Goal: Transaction & Acquisition: Download file/media

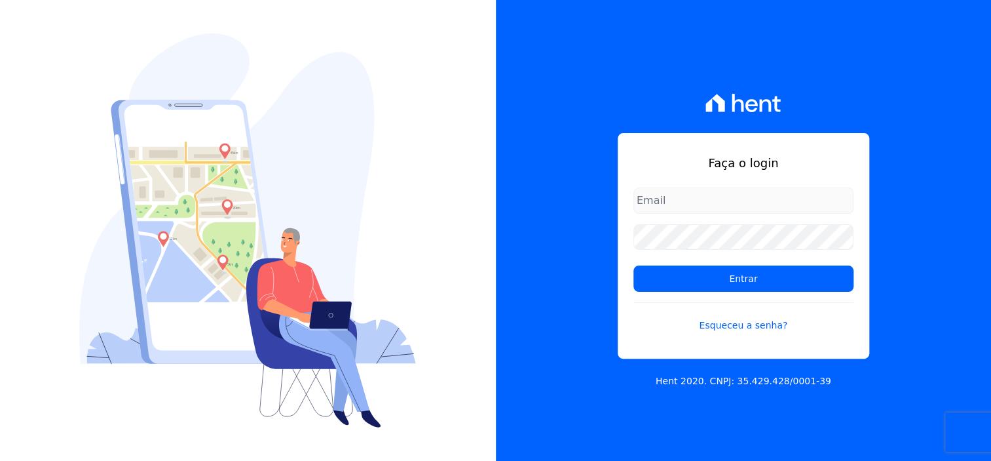
click at [674, 203] on input "email" at bounding box center [744, 200] width 220 height 26
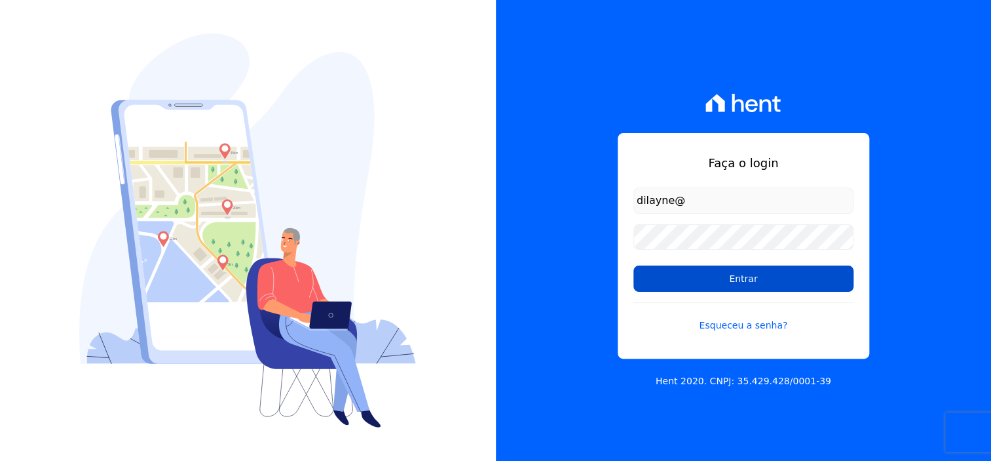
type input "dilayne@fronteimoveis.com.br"
click at [788, 277] on input "Entrar" at bounding box center [744, 278] width 220 height 26
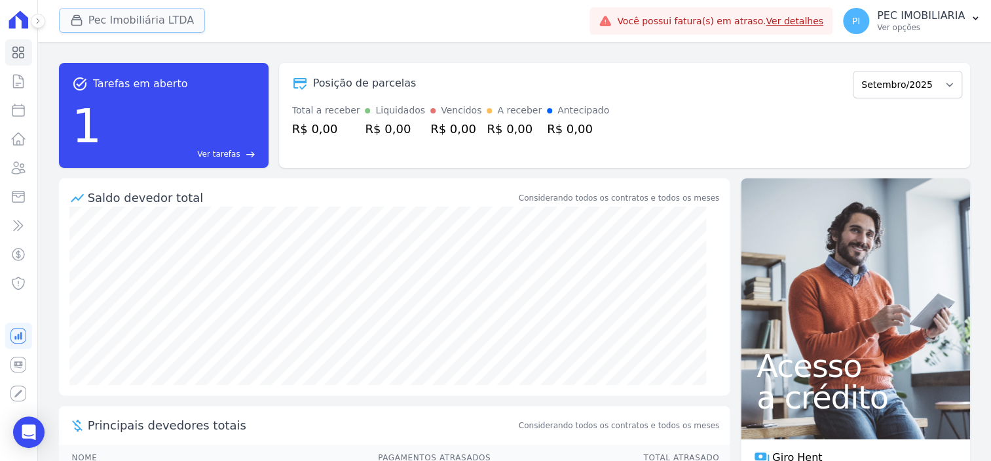
click at [126, 20] on button "Pec Imobiliária LTDA" at bounding box center [132, 20] width 147 height 25
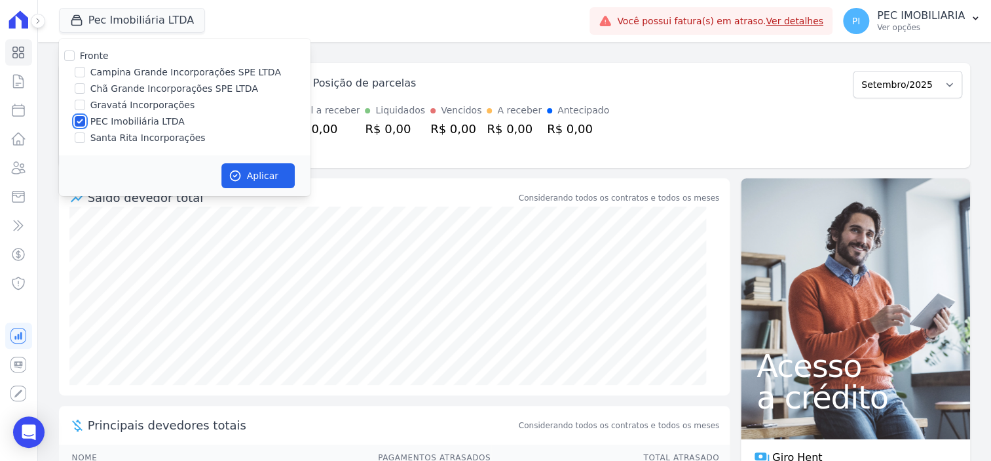
click at [82, 117] on input "PEC Imobiliária LTDA" at bounding box center [80, 121] width 10 height 10
checkbox input "false"
click at [79, 72] on input "Campina Grande Incorporações SPE LTDA" at bounding box center [80, 72] width 10 height 10
checkbox input "true"
click at [274, 178] on button "Aplicar" at bounding box center [257, 175] width 73 height 25
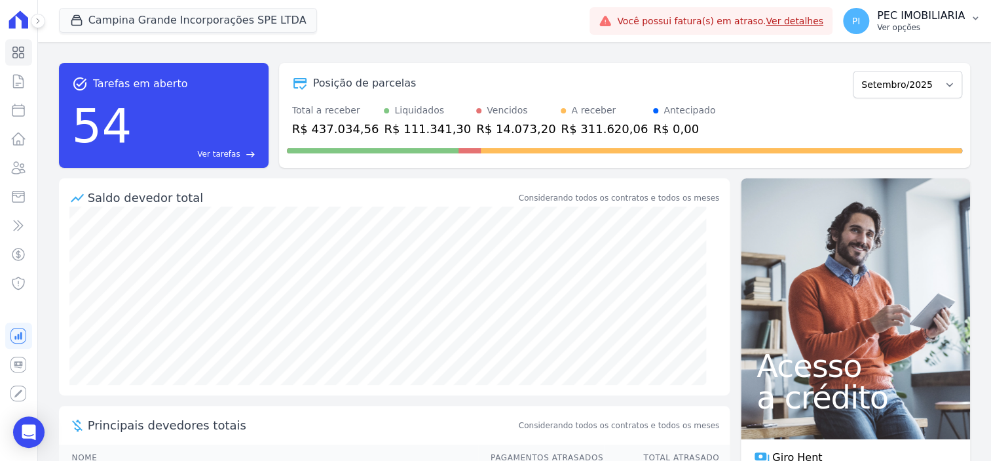
click at [910, 26] on p "Ver opções" at bounding box center [921, 27] width 88 height 10
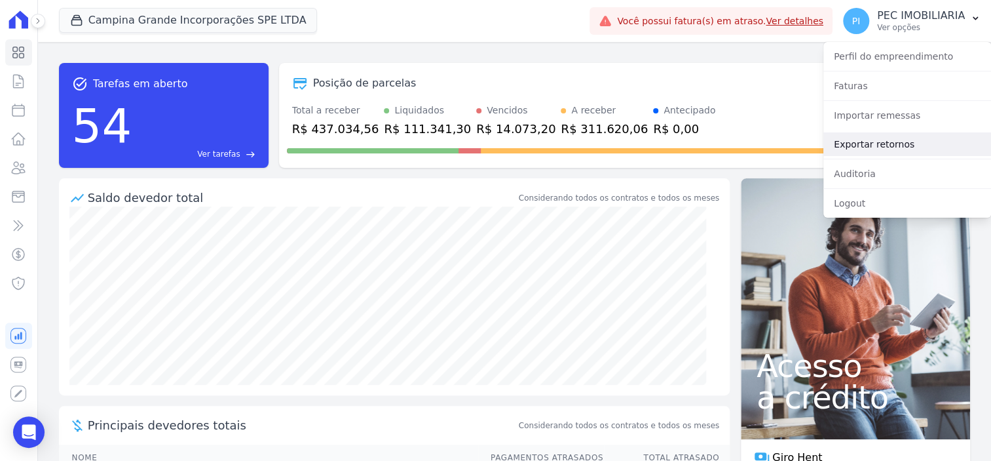
click at [899, 144] on link "Exportar retornos" at bounding box center [908, 144] width 168 height 24
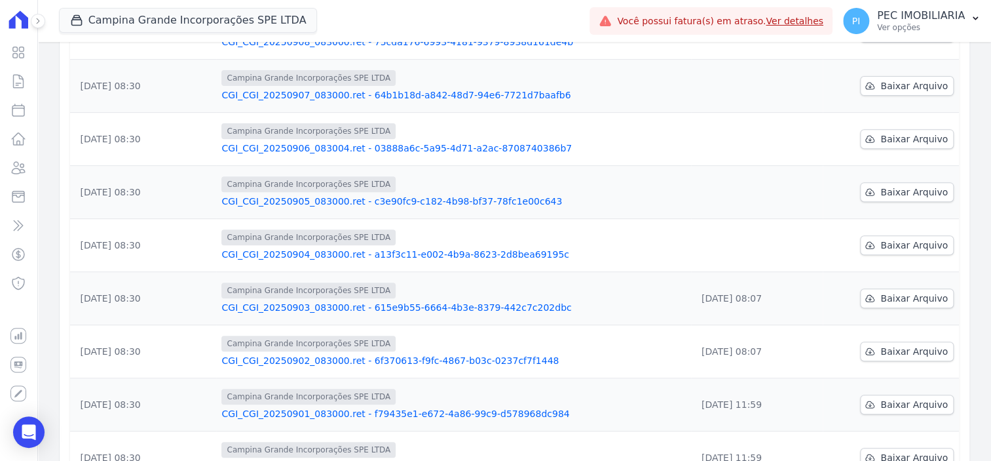
scroll to position [245, 0]
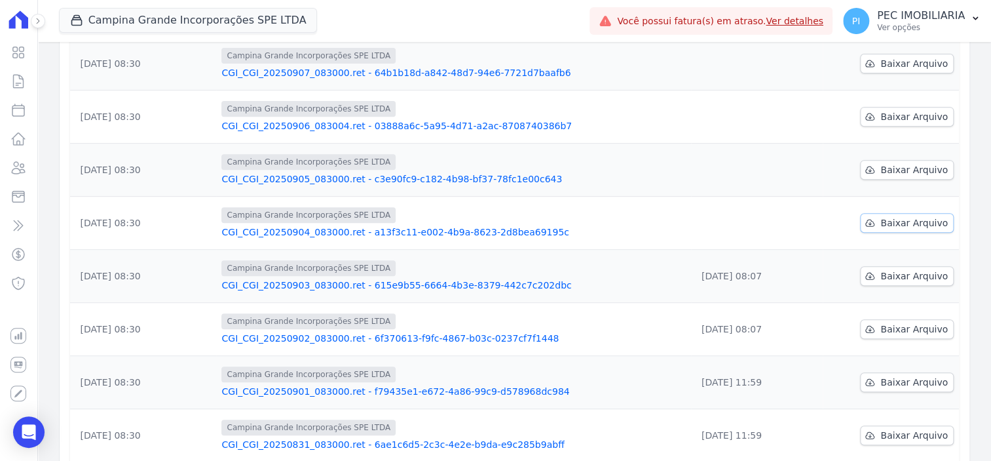
click at [891, 216] on span "Baixar Arquivo" at bounding box center [914, 222] width 67 height 13
click at [907, 163] on span "Baixar Arquivo" at bounding box center [914, 169] width 67 height 13
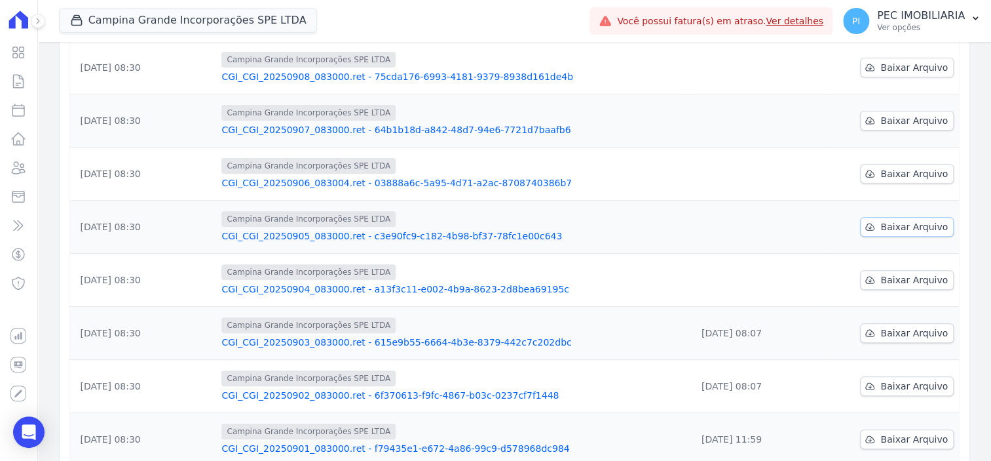
scroll to position [164, 0]
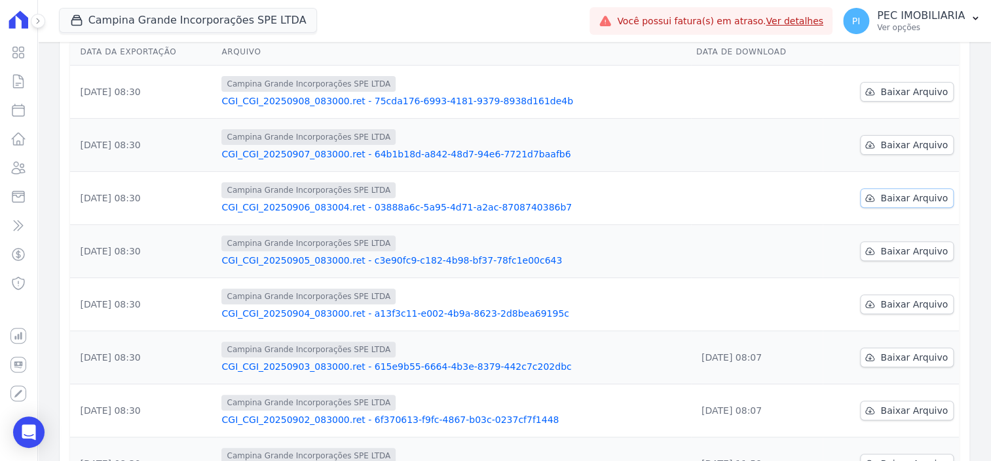
click at [908, 191] on link "Baixar Arquivo" at bounding box center [907, 198] width 94 height 20
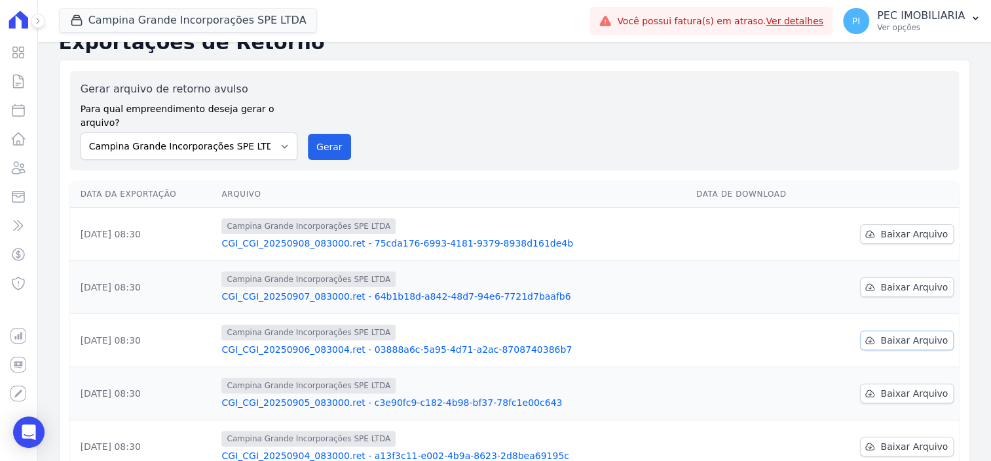
scroll to position [0, 0]
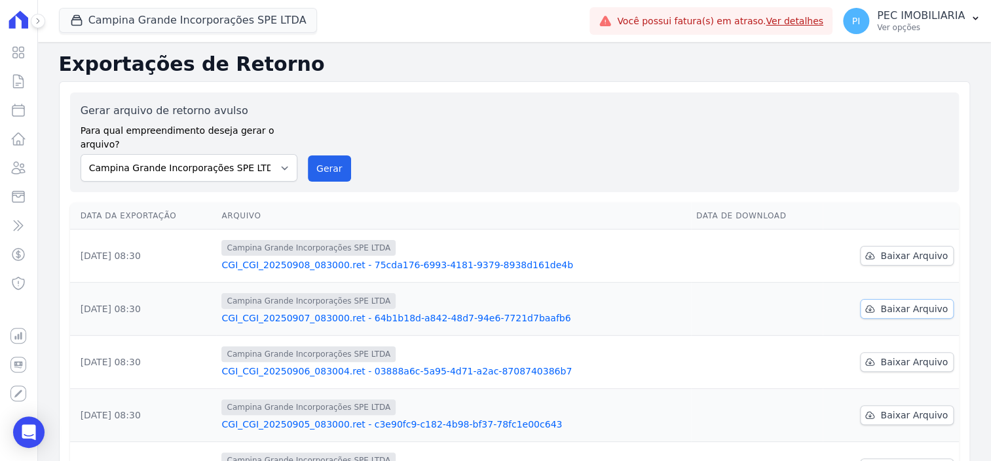
click at [898, 302] on span "Baixar Arquivo" at bounding box center [914, 308] width 67 height 13
click at [465, 138] on div "Gerar arquivo de retorno avulso Para qual empreendimento deseja gerar o arquivo…" at bounding box center [515, 142] width 868 height 79
click at [921, 249] on span "Baixar Arquivo" at bounding box center [914, 255] width 67 height 13
click at [135, 33] on span "Campina Grande Incorporações SPE LTDA" at bounding box center [188, 21] width 259 height 26
click at [142, 14] on button "Campina Grande Incorporações SPE LTDA" at bounding box center [188, 20] width 259 height 25
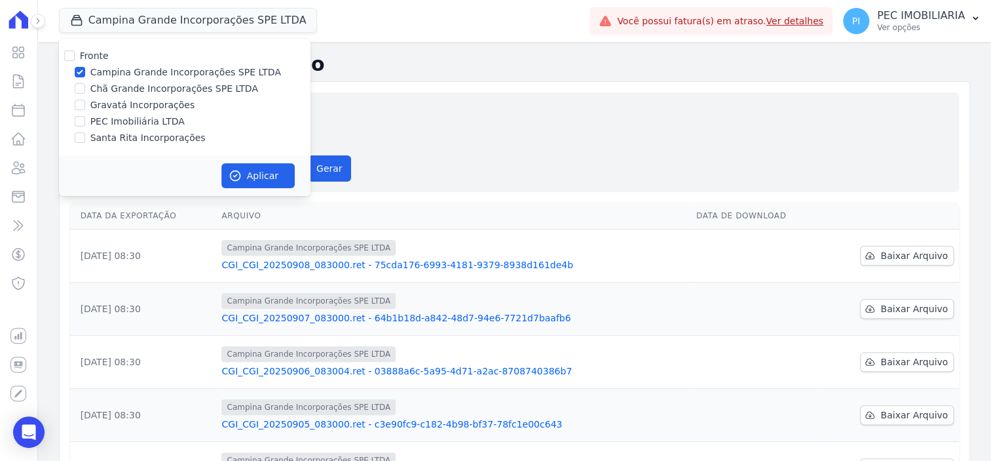
click at [72, 71] on div "Campina Grande Incorporações SPE LTDA" at bounding box center [185, 73] width 252 height 14
click at [82, 69] on input "Campina Grande Incorporações SPE LTDA" at bounding box center [80, 72] width 10 height 10
checkbox input "false"
click at [79, 92] on input "Chã Grande Incorporações SPE LTDA" at bounding box center [80, 88] width 10 height 10
checkbox input "true"
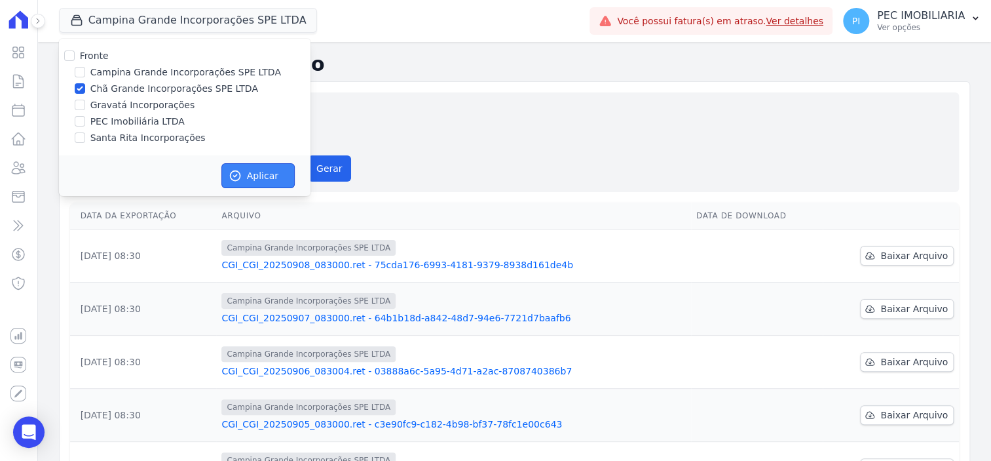
click at [240, 169] on icon "button" at bounding box center [235, 175] width 13 height 13
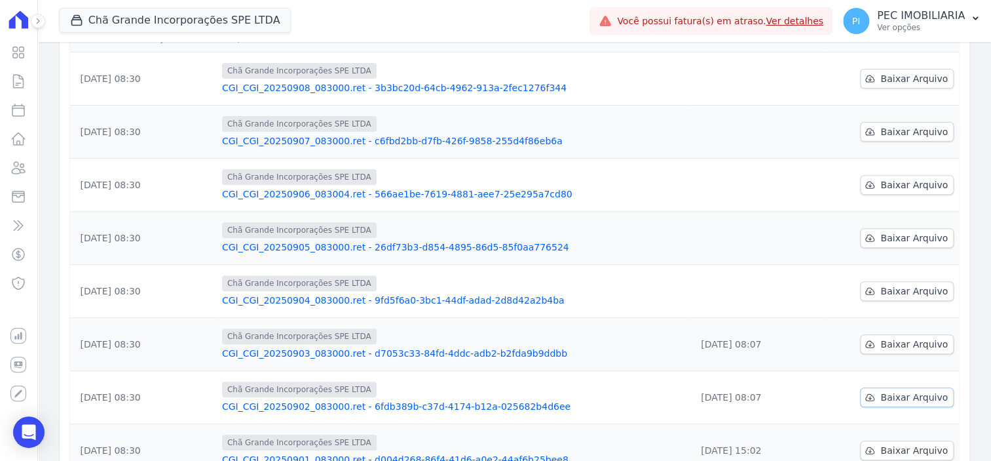
scroll to position [245, 0]
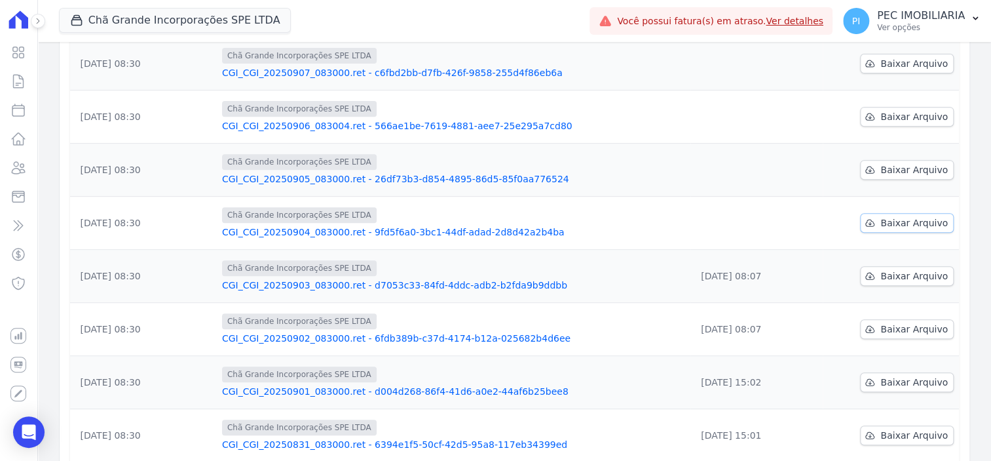
click at [893, 216] on link "Baixar Arquivo" at bounding box center [907, 223] width 94 height 20
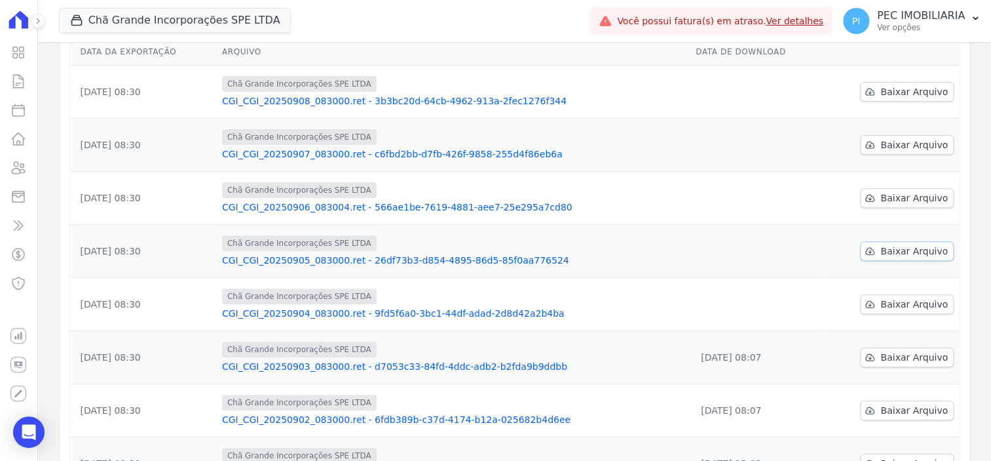
click at [893, 244] on span "Baixar Arquivo" at bounding box center [914, 250] width 67 height 13
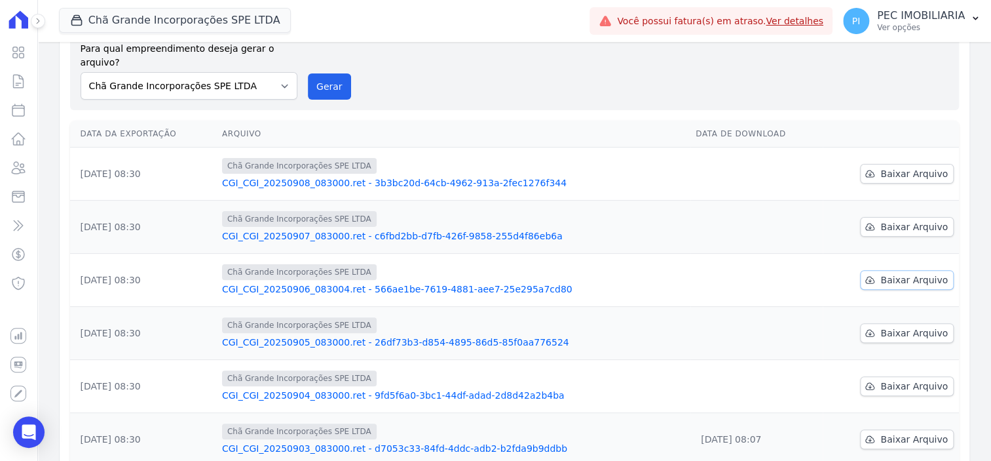
click at [910, 273] on span "Baixar Arquivo" at bounding box center [914, 279] width 67 height 13
click at [905, 220] on span "Baixar Arquivo" at bounding box center [914, 226] width 67 height 13
click at [957, 126] on div "Data da Exportação [GEOGRAPHIC_DATA] Data de Download [DATE] 08:30 Chã Grande I…" at bounding box center [514, 399] width 931 height 568
click at [905, 167] on span "Baixar Arquivo" at bounding box center [914, 173] width 67 height 13
click at [149, 20] on button "Chã Grande Incorporações SPE LTDA" at bounding box center [175, 20] width 233 height 25
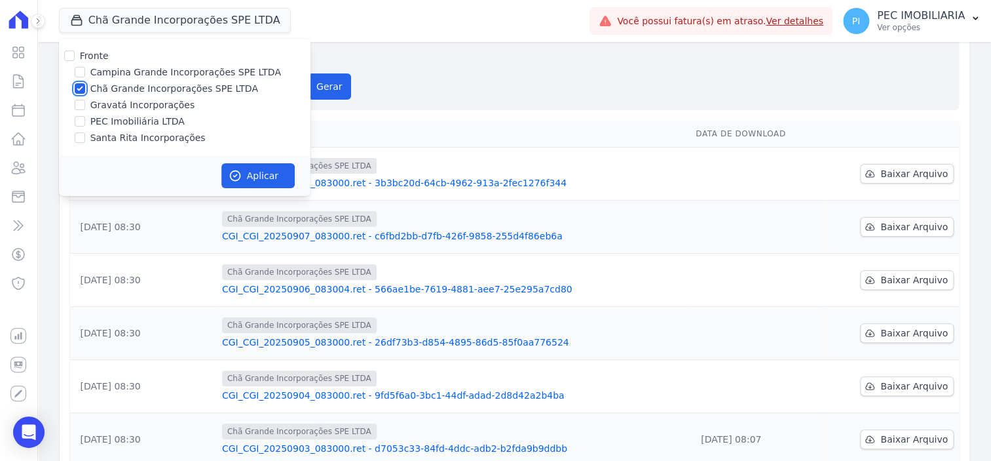
click at [83, 90] on input "Chã Grande Incorporações SPE LTDA" at bounding box center [80, 88] width 10 height 10
checkbox input "false"
click at [82, 100] on div at bounding box center [80, 104] width 10 height 13
click at [82, 105] on input "Gravatá Incorporações" at bounding box center [80, 105] width 10 height 10
checkbox input "true"
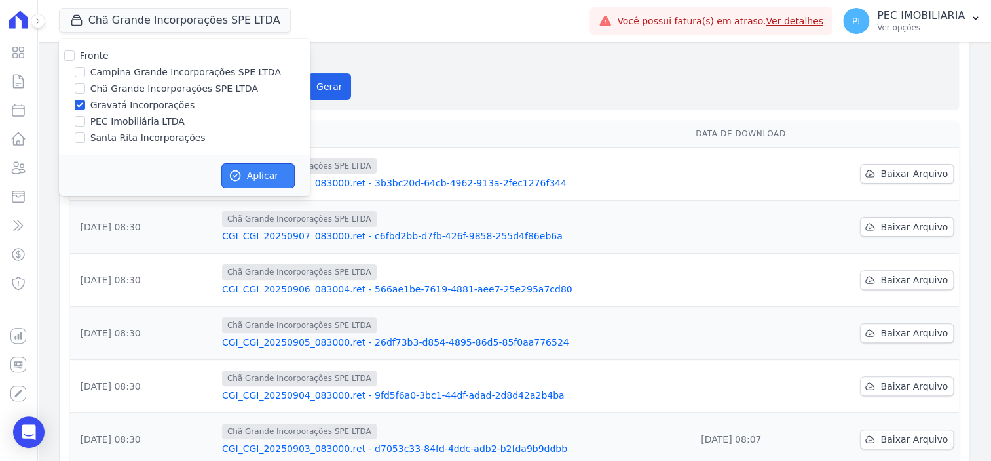
click at [276, 172] on button "Aplicar" at bounding box center [257, 175] width 73 height 25
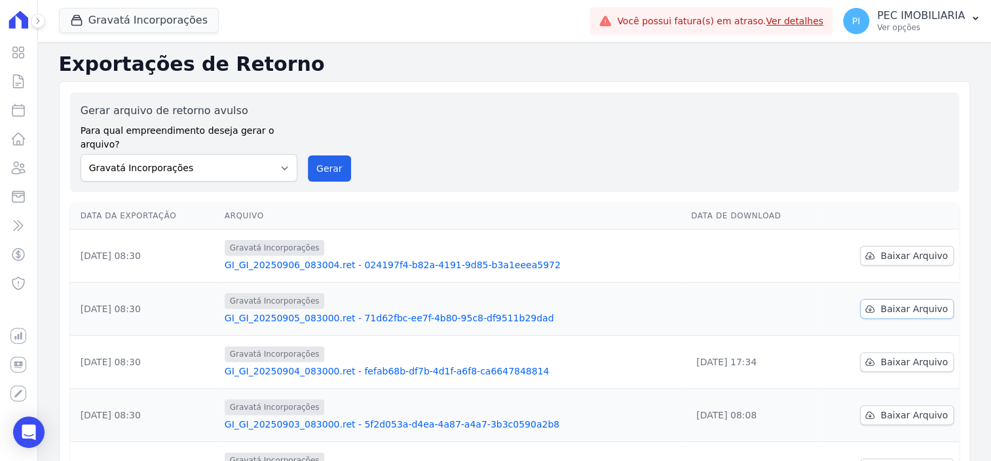
click at [915, 302] on span "Baixar Arquivo" at bounding box center [914, 308] width 67 height 13
click at [919, 249] on span "Baixar Arquivo" at bounding box center [914, 255] width 67 height 13
click at [143, 33] on span "Gravatá Incorporações" at bounding box center [139, 21] width 160 height 26
click at [147, 18] on button "Gravatá Incorporações" at bounding box center [139, 20] width 160 height 25
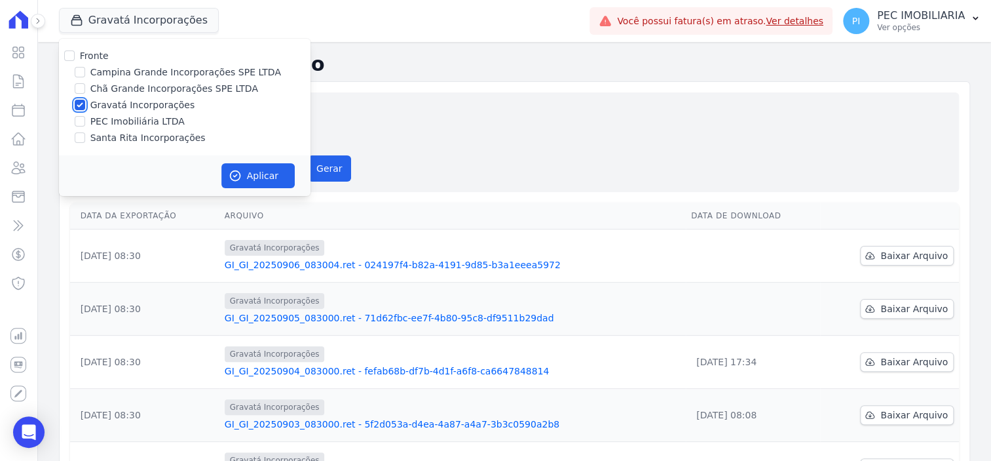
click at [84, 102] on input "Gravatá Incorporações" at bounding box center [80, 105] width 10 height 10
checkbox input "false"
click at [81, 136] on input "Santa Rita Incorporações" at bounding box center [80, 137] width 10 height 10
checkbox input "true"
click at [247, 180] on button "Aplicar" at bounding box center [257, 175] width 73 height 25
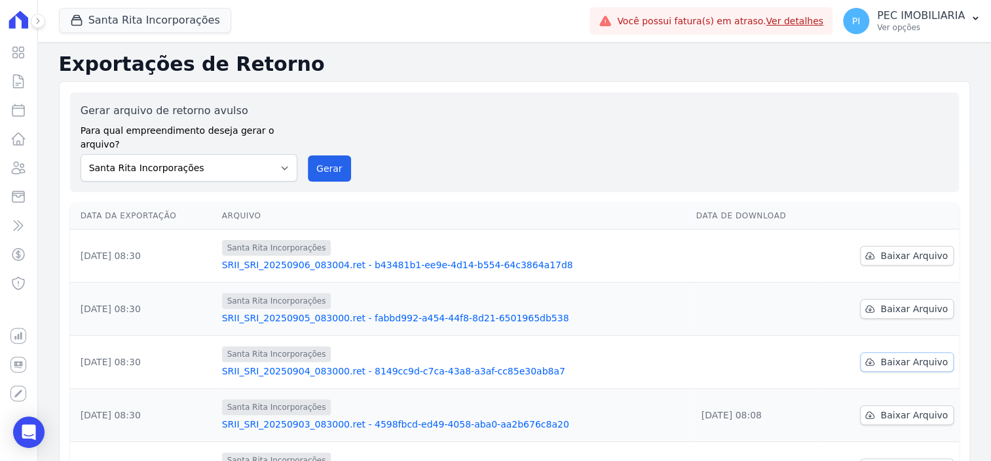
click at [922, 355] on span "Baixar Arquivo" at bounding box center [914, 361] width 67 height 13
click at [956, 157] on div "Gerar arquivo de retorno avulso Para qual empreendimento deseja gerar o arquivo…" at bounding box center [514, 449] width 911 height 736
click at [895, 302] on span "Baixar Arquivo" at bounding box center [914, 308] width 67 height 13
click at [898, 249] on span "Baixar Arquivo" at bounding box center [914, 255] width 67 height 13
